Goal: Task Accomplishment & Management: Use online tool/utility

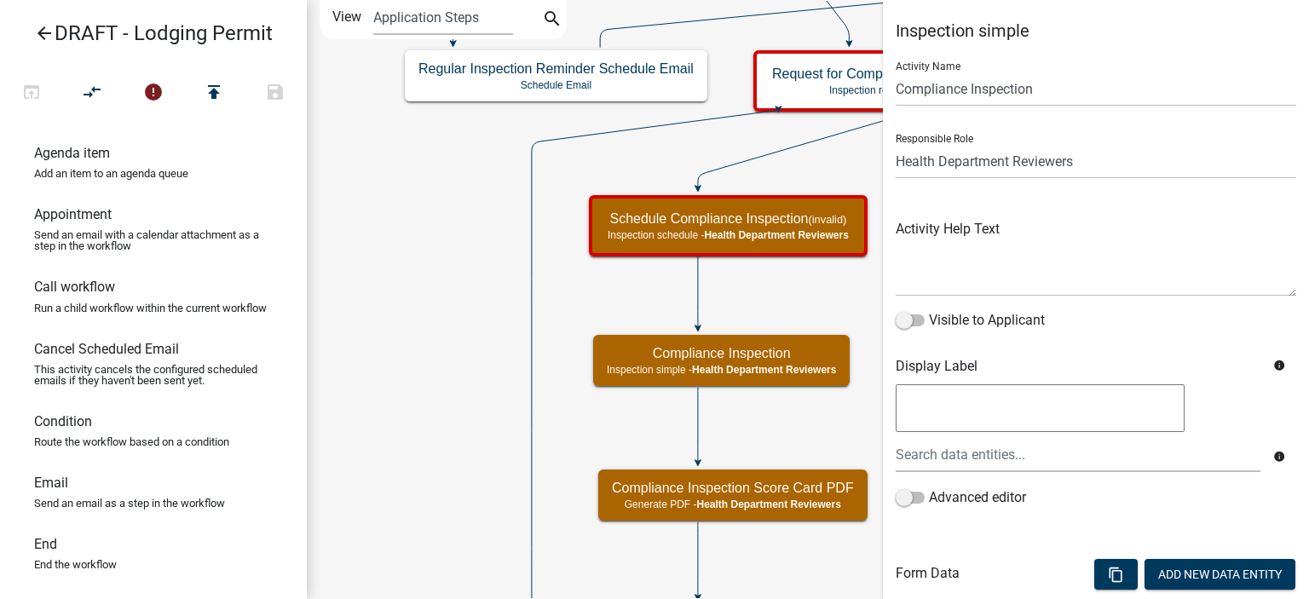
select select "60F54440-8917-46C4-B544-2A40D31E0104"
select select "755bb8b7-da9a-4fe7-86b6-7ca338e72645"
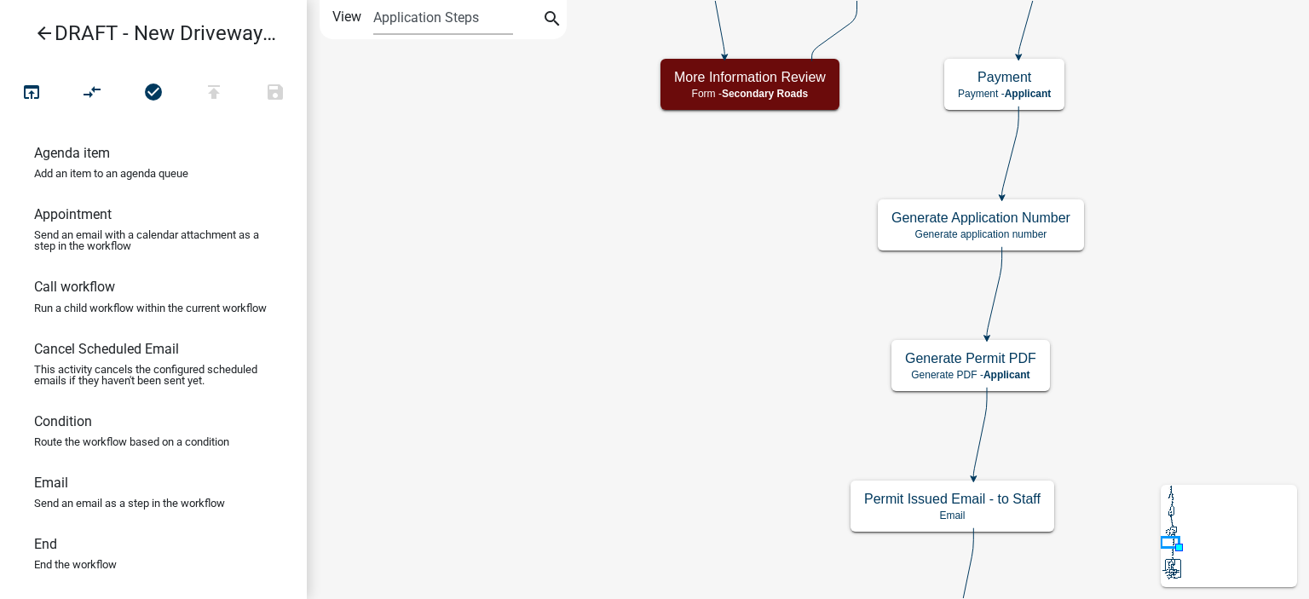
click at [45, 35] on icon "arrow_back" at bounding box center [44, 35] width 20 height 24
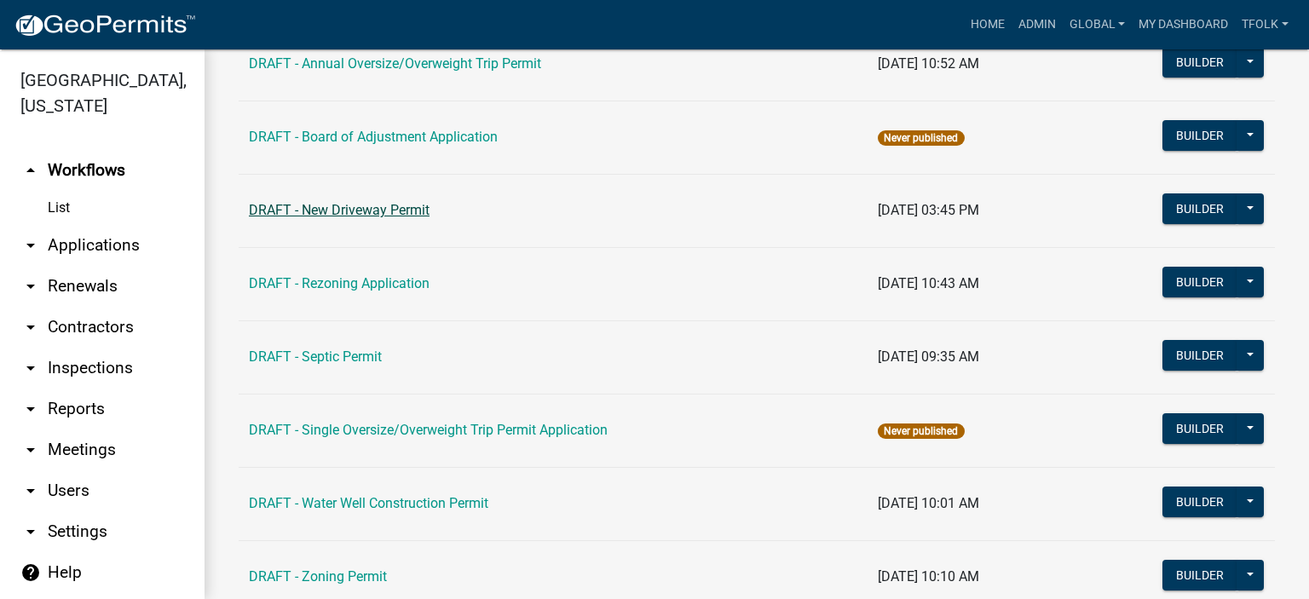
scroll to position [426, 0]
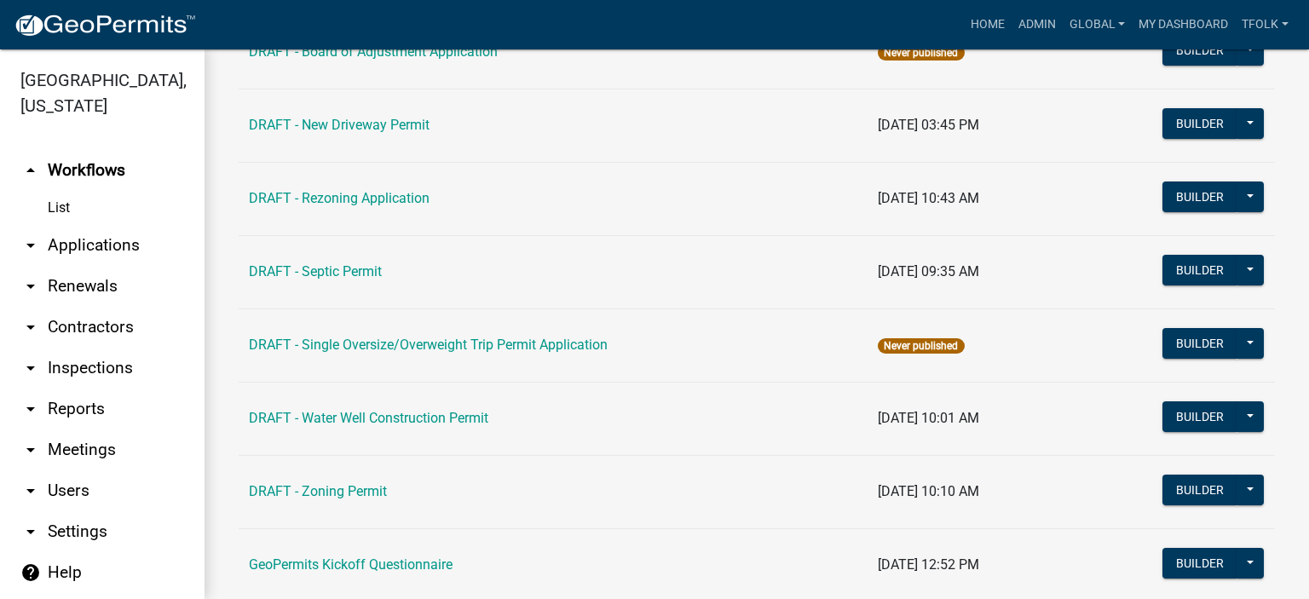
click at [1146, 346] on td "Builder Publish Disable Archive History Copy Make Public Start Application" at bounding box center [1172, 345] width 205 height 73
click at [1163, 342] on button "Builder" at bounding box center [1200, 343] width 75 height 31
